Goal: Information Seeking & Learning: Learn about a topic

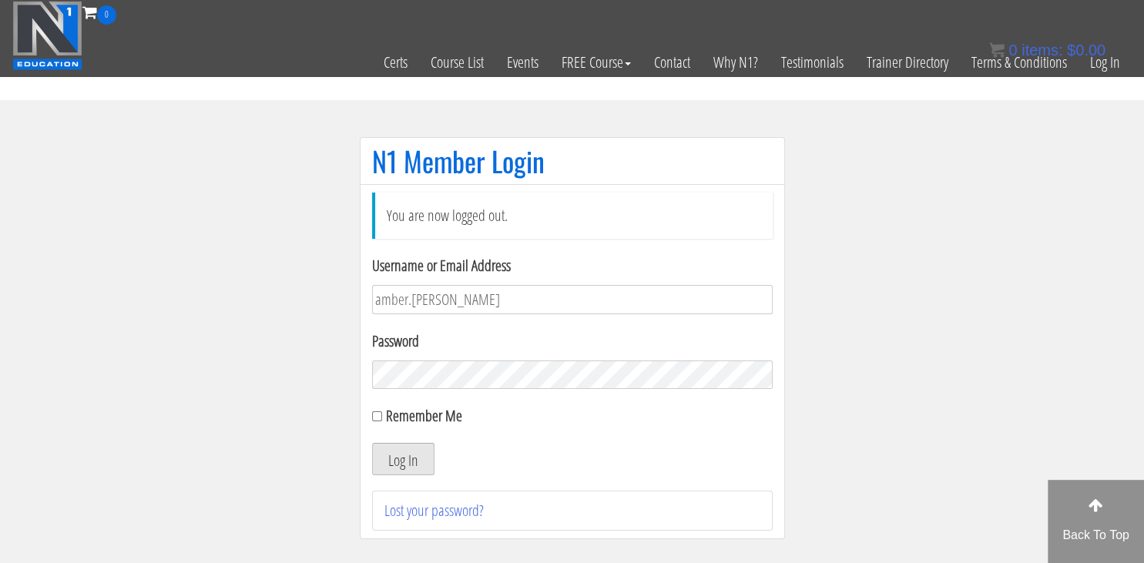
click at [415, 467] on button "Log In" at bounding box center [403, 459] width 62 height 32
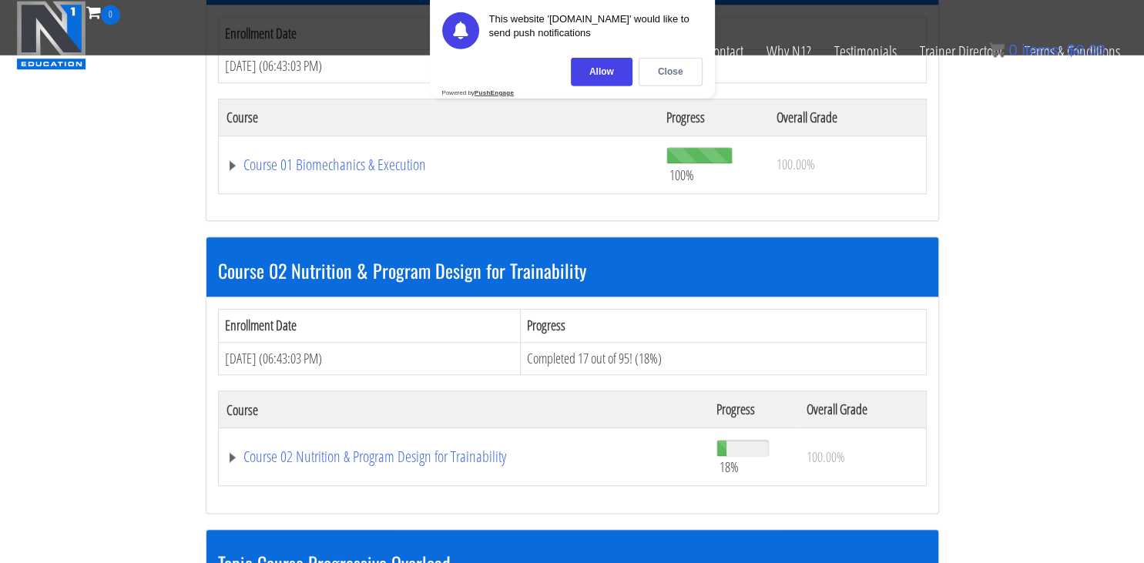
scroll to position [847, 0]
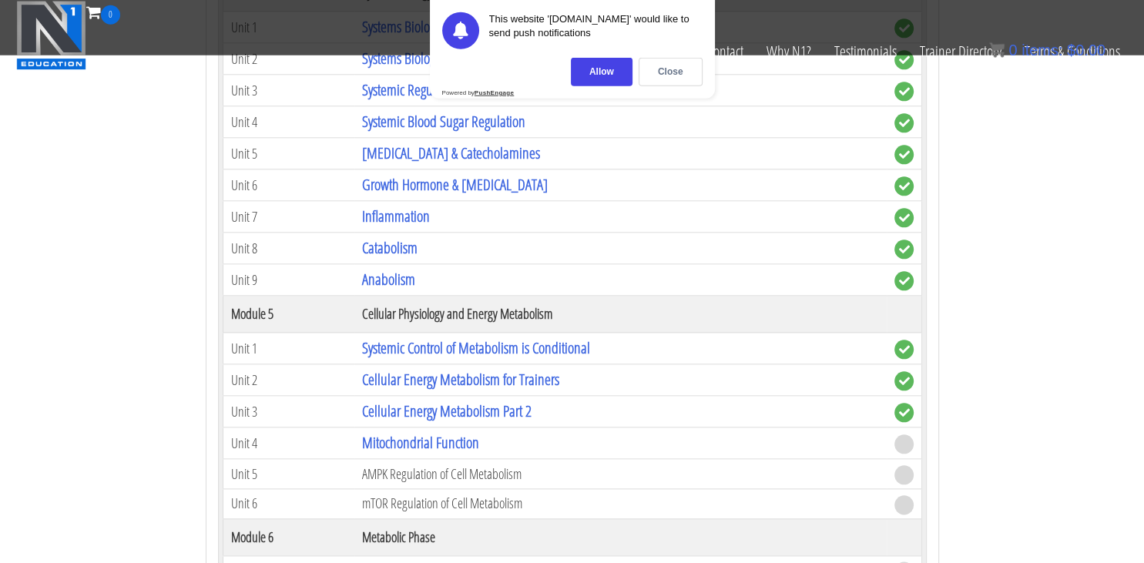
scroll to position [1643, 0]
click at [401, 433] on link "Mitochondrial Function" at bounding box center [420, 442] width 117 height 21
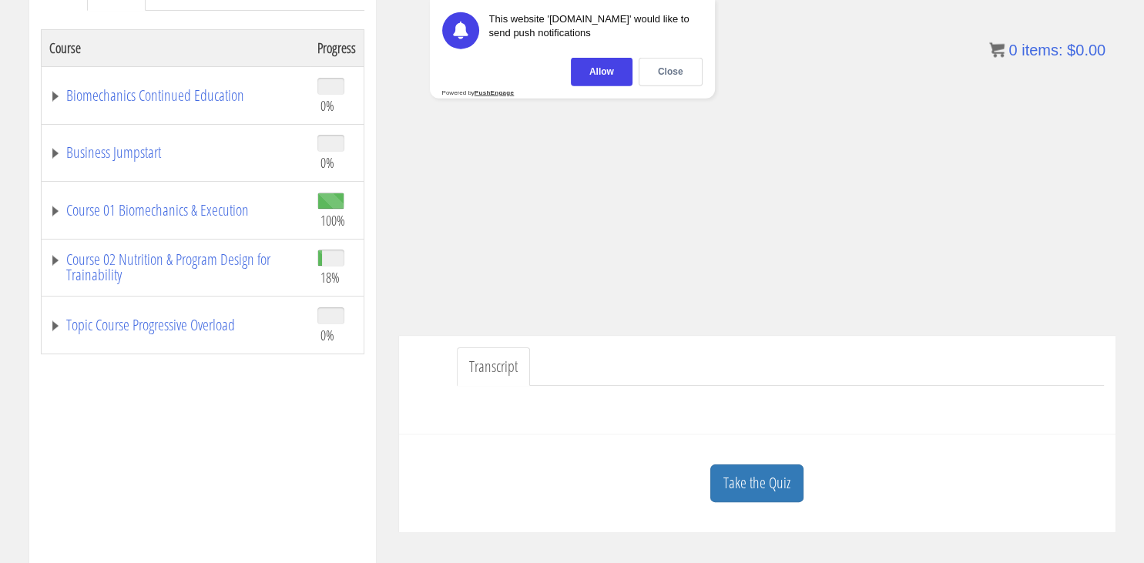
scroll to position [243, 0]
click at [678, 74] on div "Close" at bounding box center [671, 72] width 64 height 29
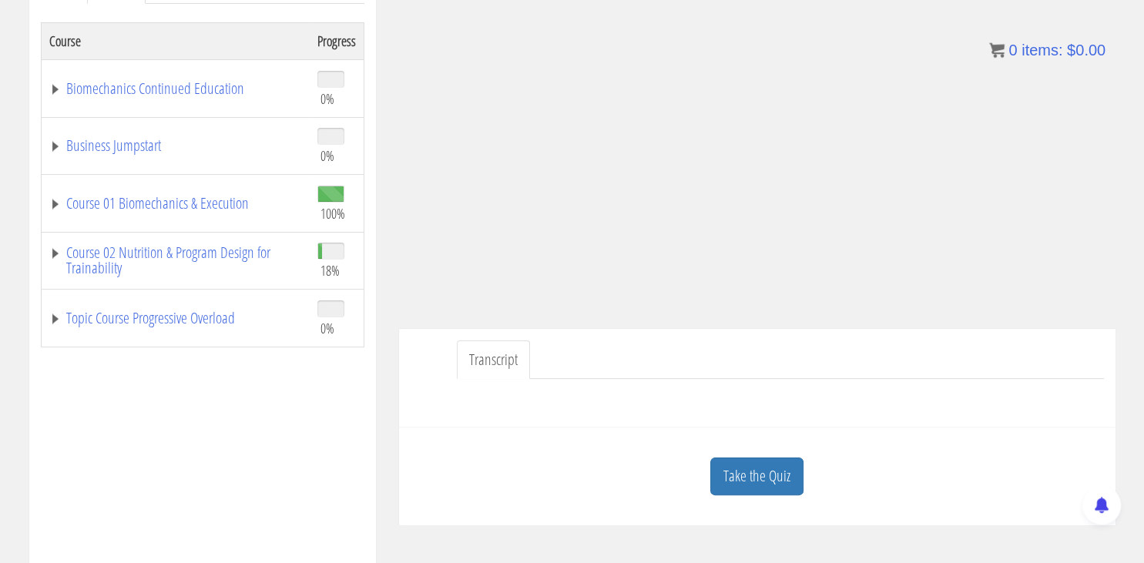
scroll to position [250, 0]
click at [763, 485] on link "Take the Quiz" at bounding box center [756, 476] width 93 height 38
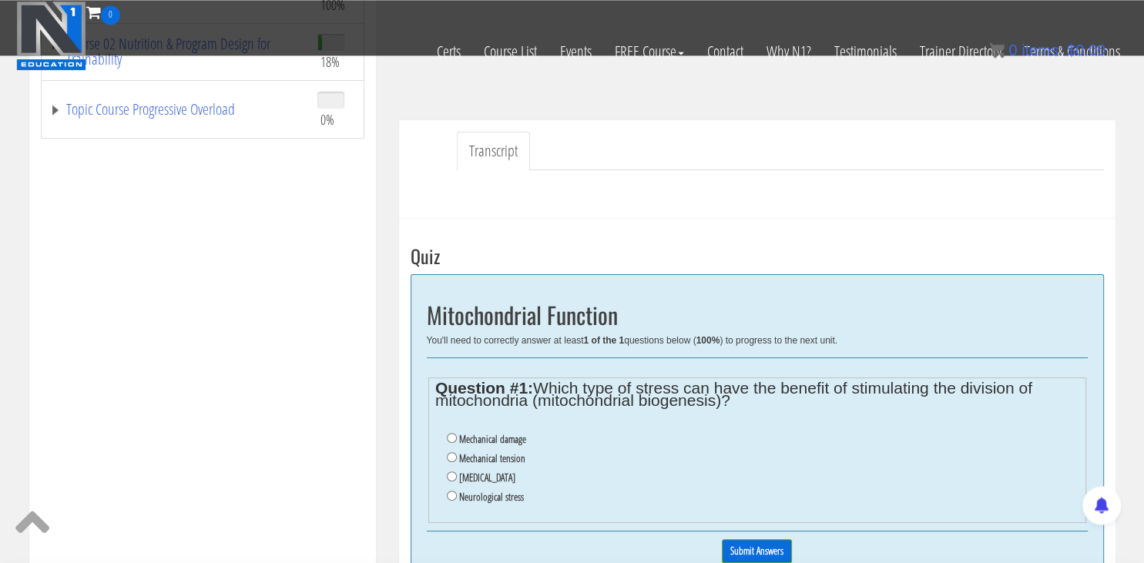
scroll to position [371, 0]
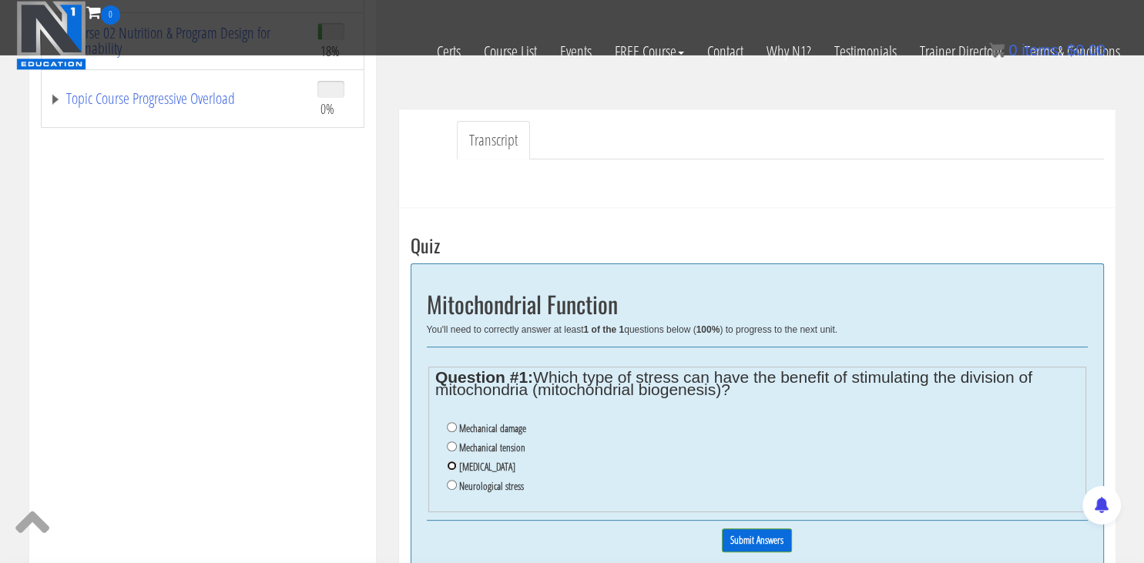
click at [451, 465] on input "[MEDICAL_DATA]" at bounding box center [452, 466] width 10 height 10
radio input "true"
click at [737, 529] on input "Submit Answers" at bounding box center [757, 541] width 70 height 24
click at [737, 529] on div at bounding box center [757, 535] width 661 height 12
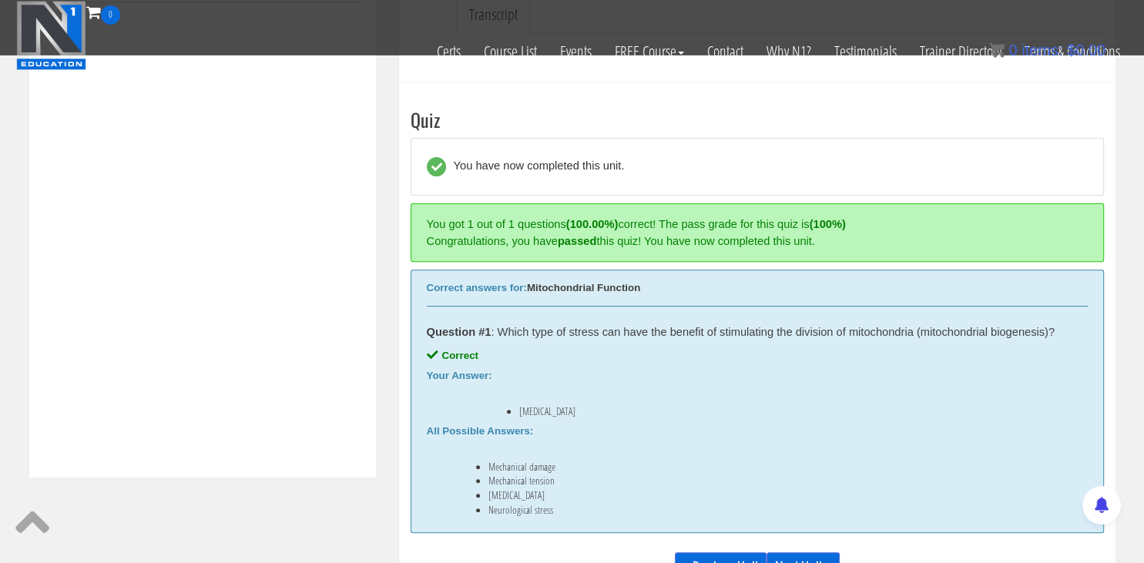
scroll to position [557, 0]
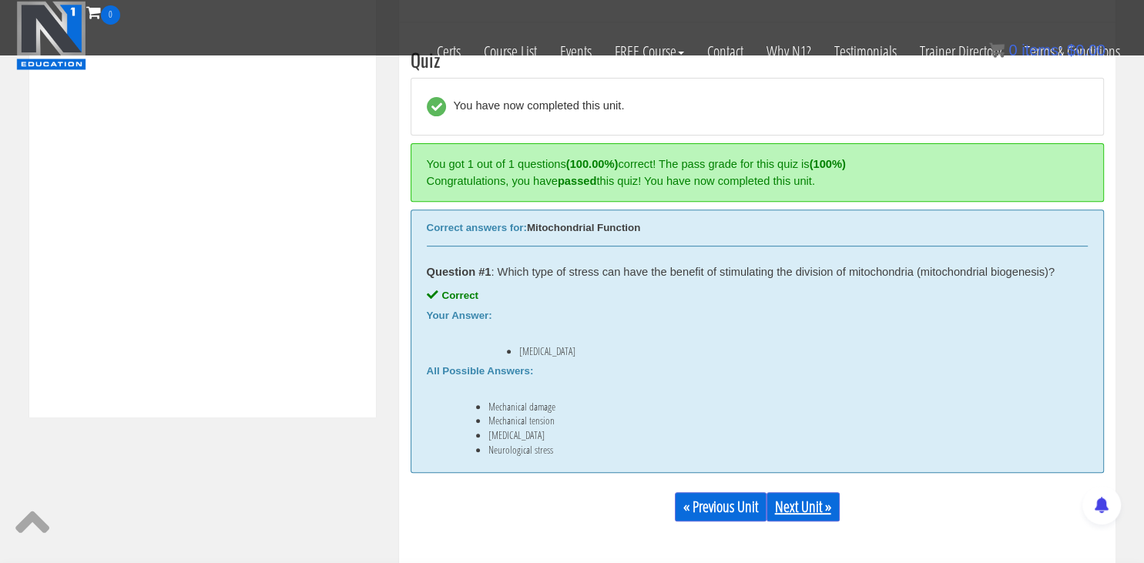
click at [788, 509] on link "Next Unit »" at bounding box center [803, 506] width 73 height 29
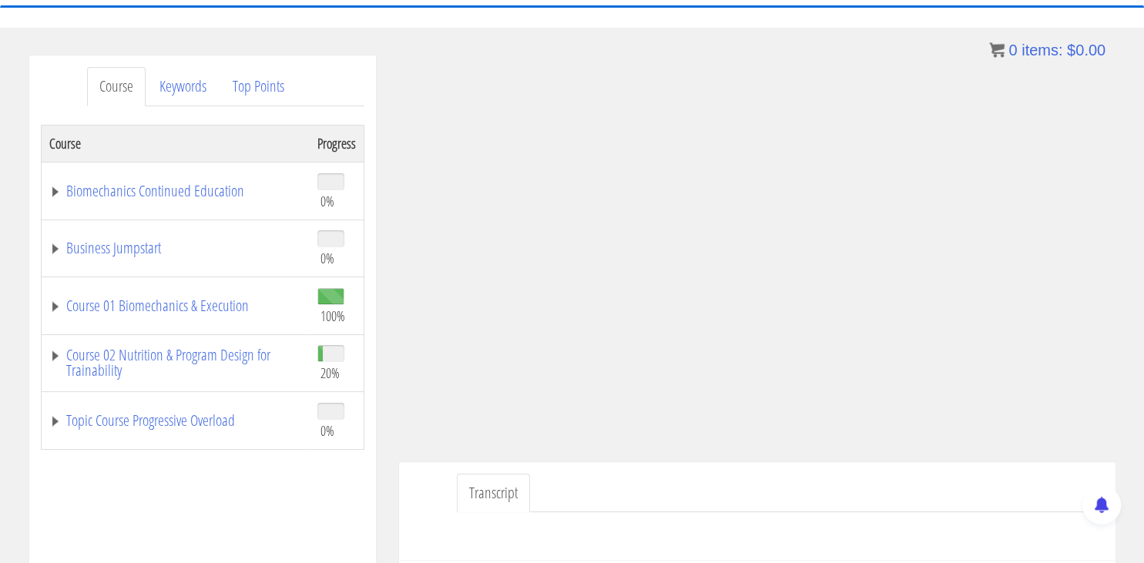
scroll to position [146, 0]
click at [209, 357] on link "Course 02 Nutrition & Program Design for Trainability" at bounding box center [175, 363] width 253 height 31
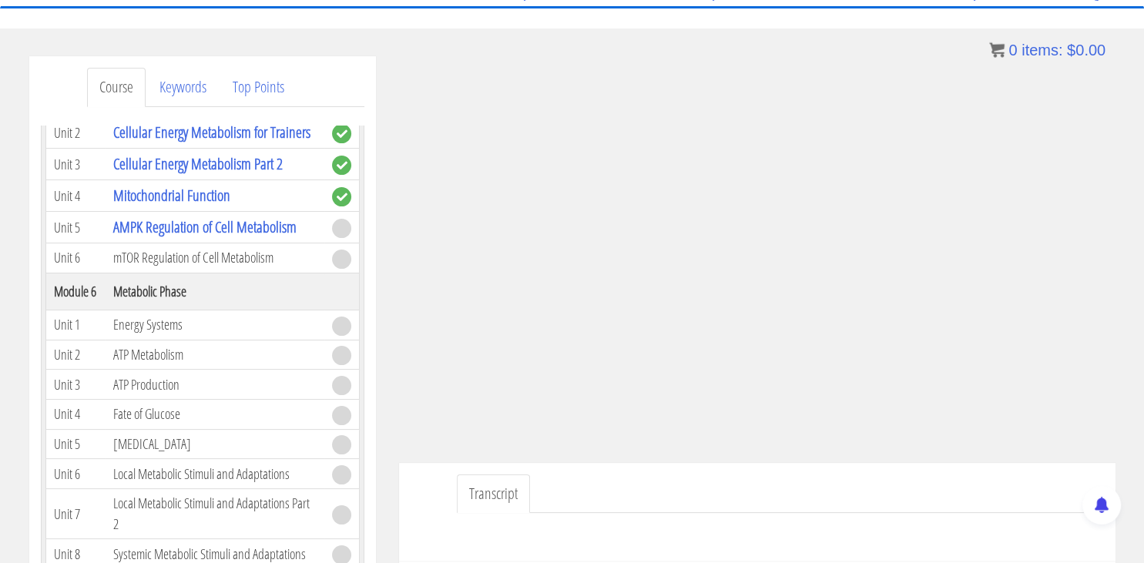
scroll to position [995, 0]
